Goal: Browse casually

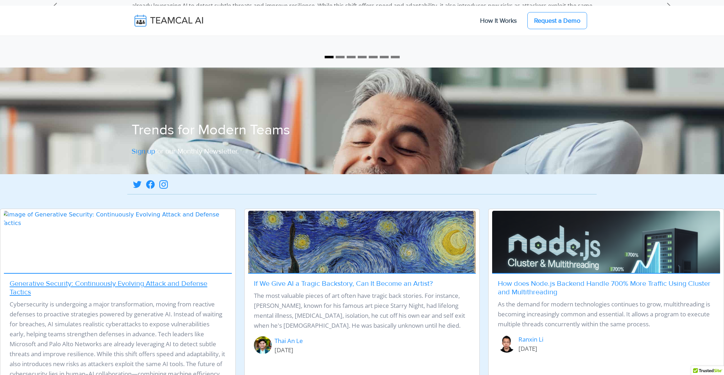
scroll to position [31, 0]
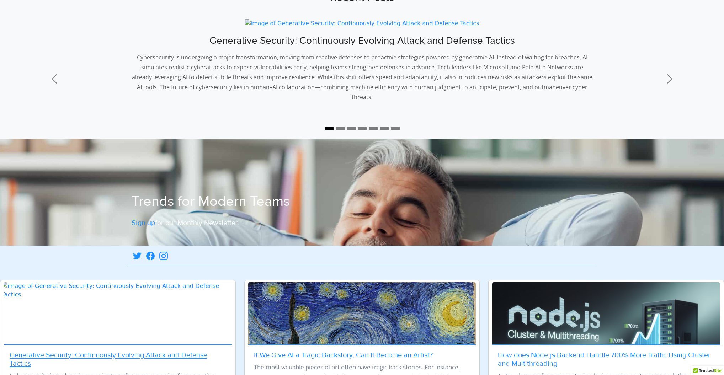
scroll to position [119, 0]
